Goal: Obtain resource: Obtain resource

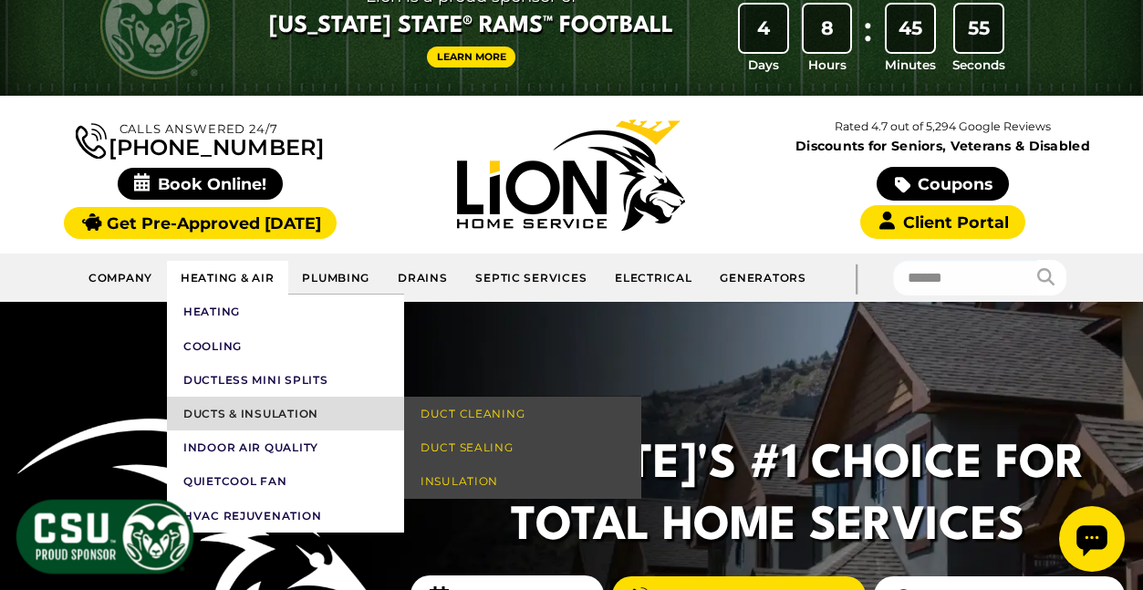
scroll to position [52, 0]
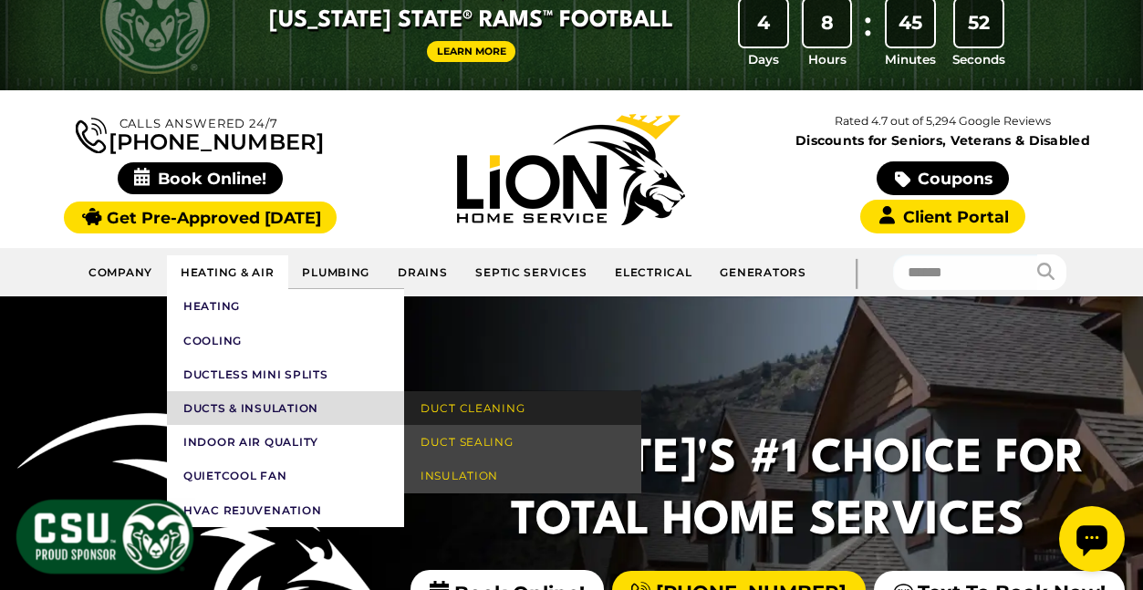
click at [493, 410] on link "Duct Cleaning" at bounding box center [522, 408] width 237 height 34
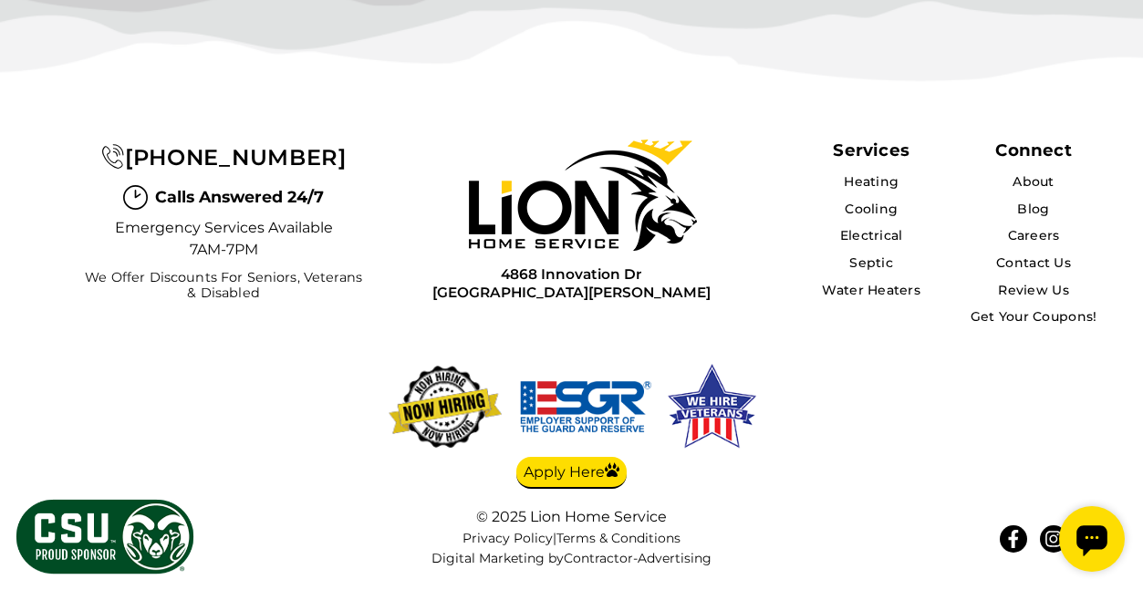
scroll to position [5667, 0]
click at [1025, 317] on link "Get Your Coupons!" at bounding box center [1034, 316] width 129 height 16
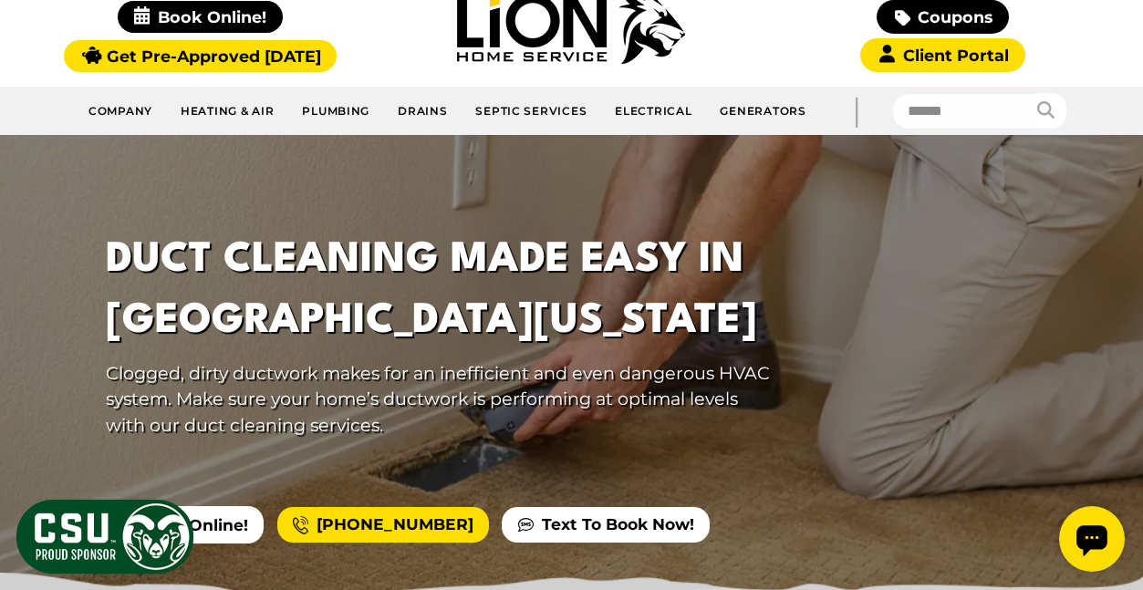
scroll to position [112, 0]
